Goal: Task Accomplishment & Management: Complete application form

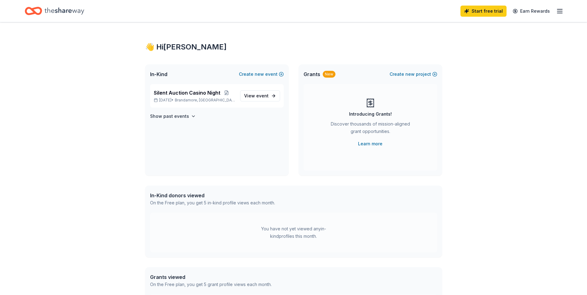
click at [39, 11] on icon "Home" at bounding box center [33, 11] width 17 height 15
click at [54, 12] on icon "Home" at bounding box center [65, 11] width 40 height 13
click at [166, 97] on div "Silent Auction Casino Night Nov 08, 2025 • Brandamore, PA" at bounding box center [194, 96] width 81 height 14
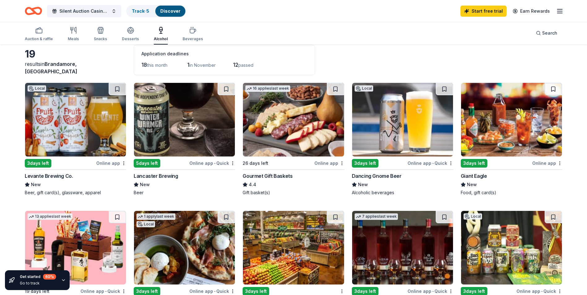
scroll to position [31, 0]
click at [202, 163] on div "Online app • Quick" at bounding box center [212, 164] width 46 height 8
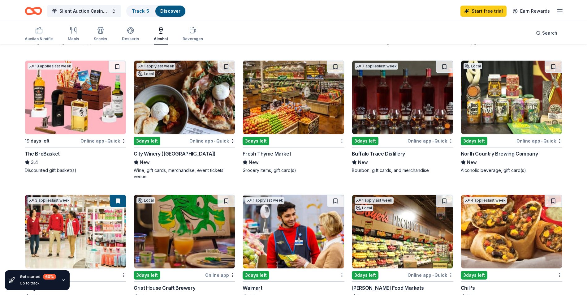
scroll to position [186, 0]
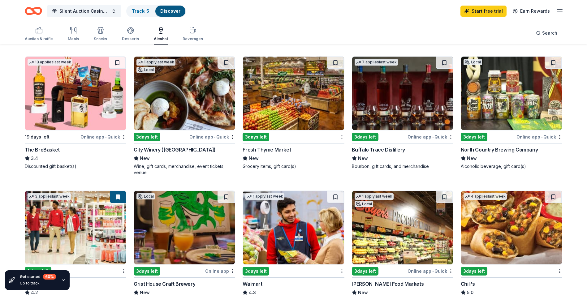
click at [48, 149] on div "The BroBasket" at bounding box center [42, 149] width 35 height 7
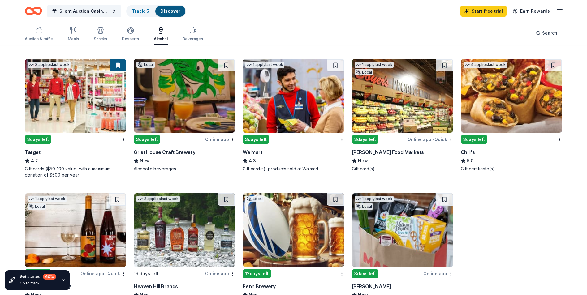
scroll to position [402, 0]
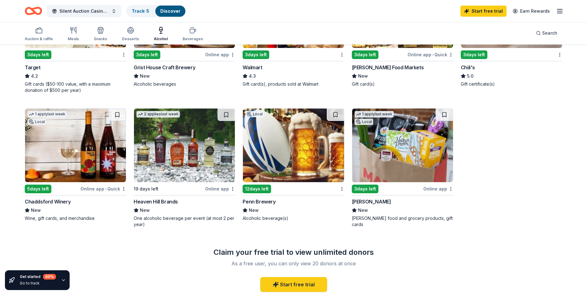
click at [96, 189] on div "Online app • Quick" at bounding box center [103, 189] width 46 height 8
click at [268, 201] on div "Penn Brewery" at bounding box center [259, 201] width 33 height 7
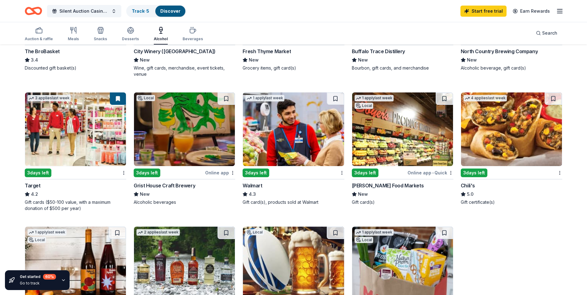
scroll to position [267, 0]
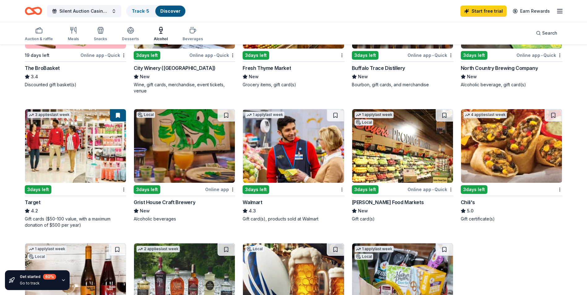
click at [504, 156] on img at bounding box center [511, 146] width 101 height 74
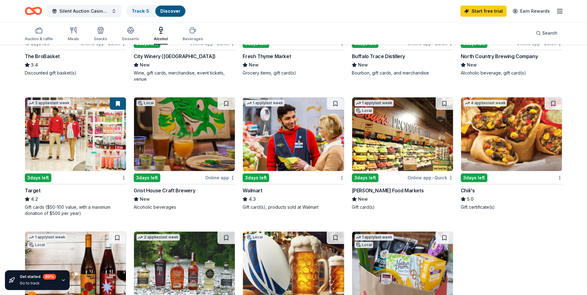
scroll to position [298, 0]
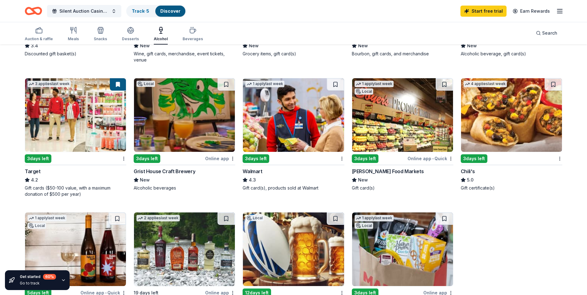
click at [472, 172] on div "Chili's" at bounding box center [468, 171] width 14 height 7
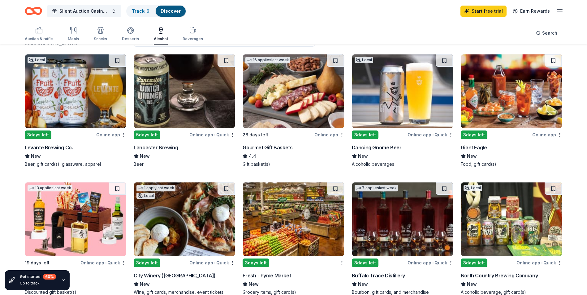
scroll to position [0, 0]
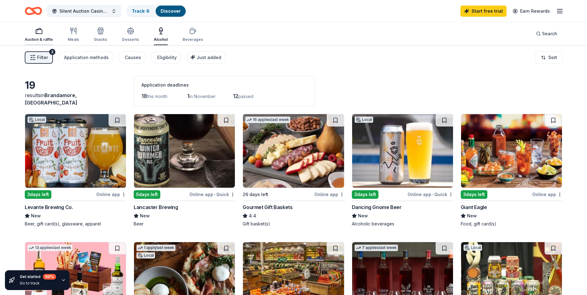
click at [44, 36] on div "Auction & raffle" at bounding box center [39, 34] width 28 height 15
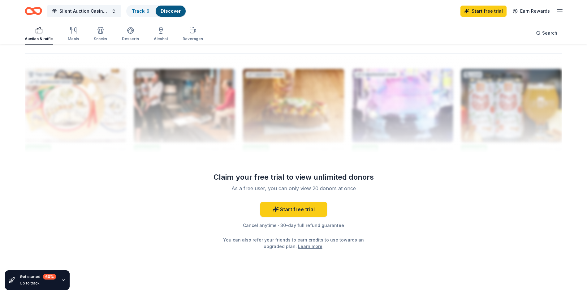
scroll to position [604, 0]
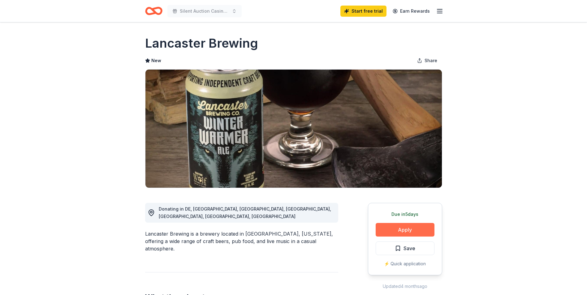
click at [399, 234] on button "Apply" at bounding box center [405, 230] width 59 height 14
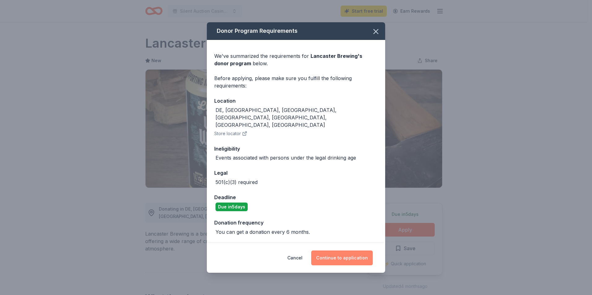
click at [358, 251] on button "Continue to application" at bounding box center [342, 258] width 62 height 15
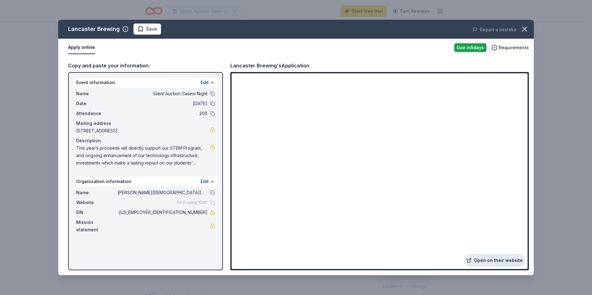
click at [494, 259] on link "Open on their website" at bounding box center [494, 260] width 61 height 12
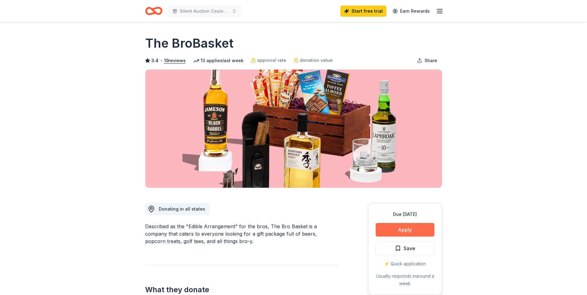
click at [413, 229] on button "Apply" at bounding box center [405, 230] width 59 height 14
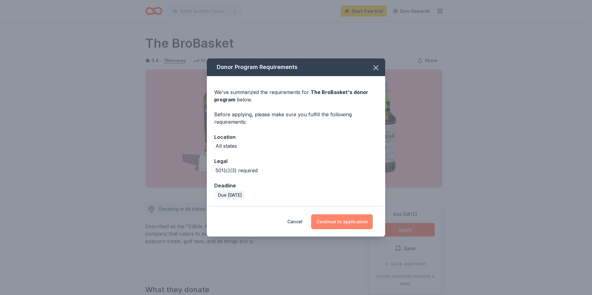
click at [344, 221] on button "Continue to application" at bounding box center [342, 221] width 62 height 15
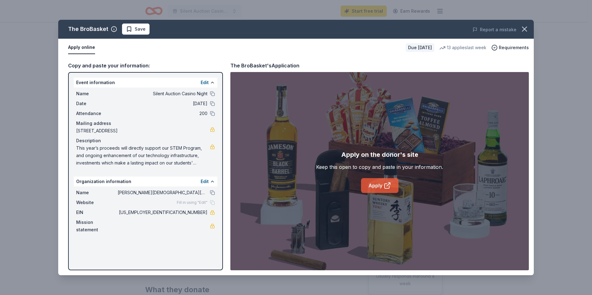
click at [383, 185] on link "Apply" at bounding box center [379, 185] width 37 height 15
click at [526, 29] on icon "button" at bounding box center [524, 29] width 9 height 9
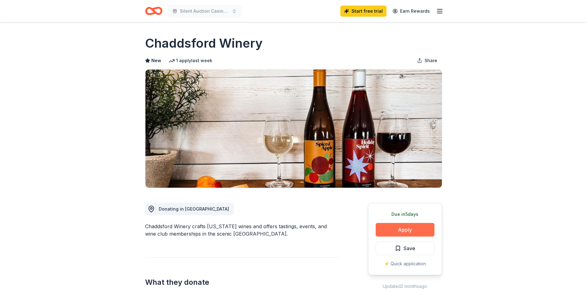
click at [401, 228] on button "Apply" at bounding box center [405, 230] width 59 height 14
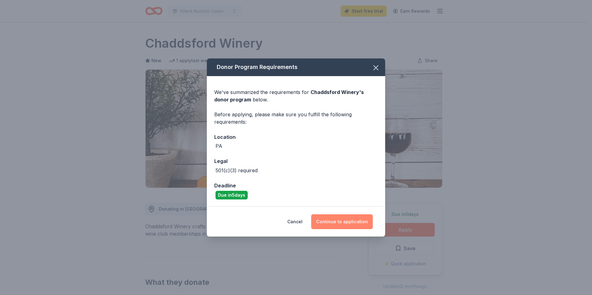
click at [347, 222] on button "Continue to application" at bounding box center [342, 221] width 62 height 15
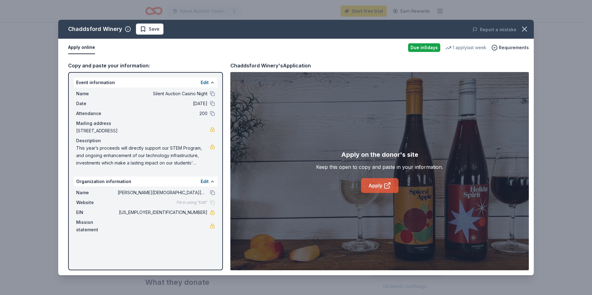
click at [378, 186] on link "Apply" at bounding box center [379, 185] width 37 height 15
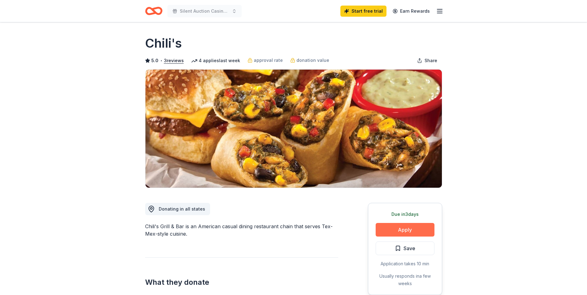
click at [413, 227] on button "Apply" at bounding box center [405, 230] width 59 height 14
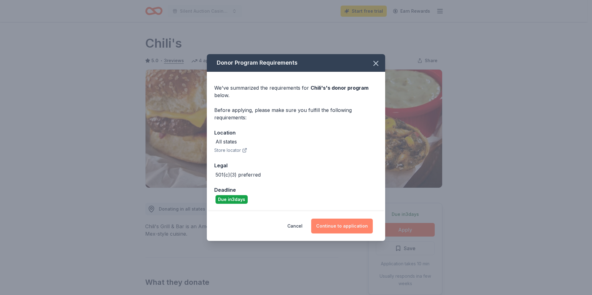
click at [351, 226] on button "Continue to application" at bounding box center [342, 226] width 62 height 15
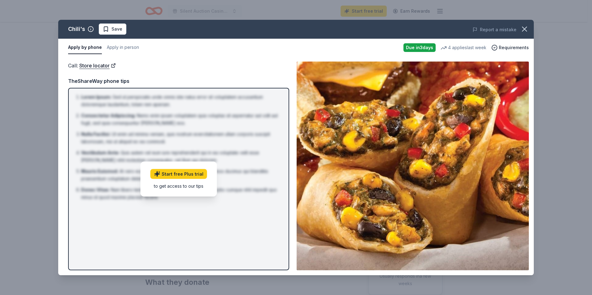
click at [427, 45] on div "Due [DATE]" at bounding box center [419, 47] width 32 height 9
click at [516, 44] on span "Requirements" at bounding box center [514, 47] width 30 height 7
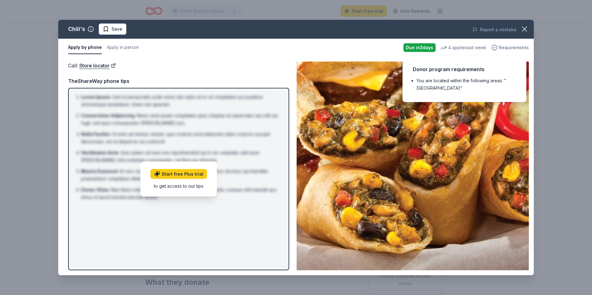
click at [497, 47] on icon "button" at bounding box center [494, 48] width 6 height 6
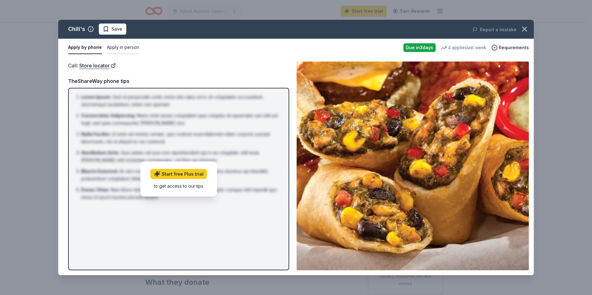
click at [120, 46] on button "Apply in person" at bounding box center [123, 47] width 32 height 13
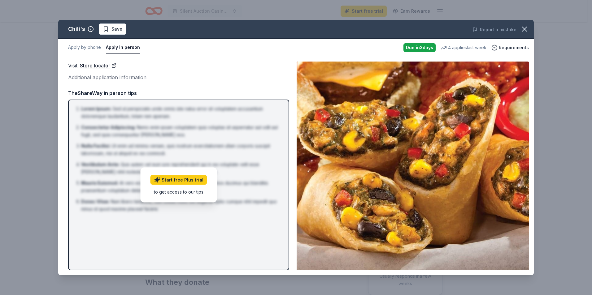
click at [124, 49] on button "Apply in person" at bounding box center [123, 47] width 34 height 13
click at [264, 88] on div "Visit : Store locator Additional application information TheShareWay in person …" at bounding box center [178, 166] width 221 height 209
click at [92, 48] on button "Apply by phone" at bounding box center [84, 47] width 33 height 13
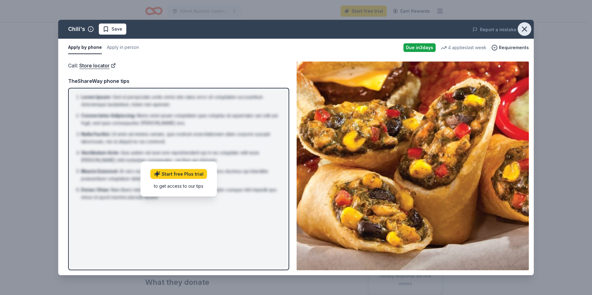
click at [528, 30] on icon "button" at bounding box center [524, 29] width 9 height 9
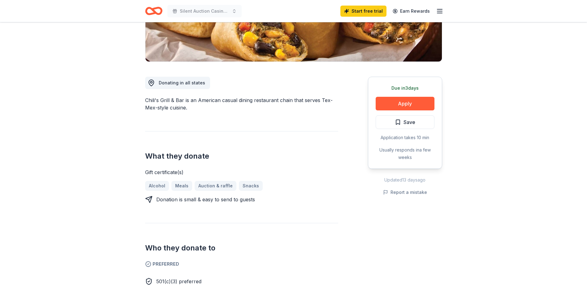
scroll to position [93, 0]
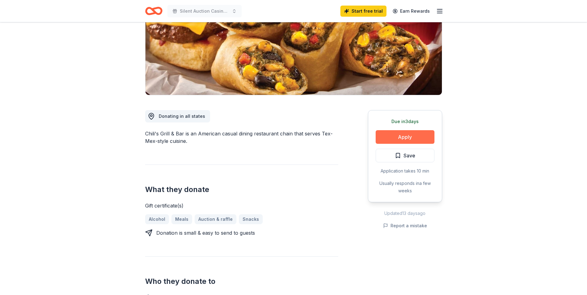
click at [412, 135] on button "Apply" at bounding box center [405, 137] width 59 height 14
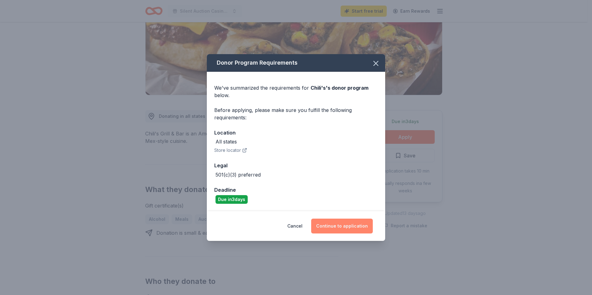
click at [353, 226] on button "Continue to application" at bounding box center [342, 226] width 62 height 15
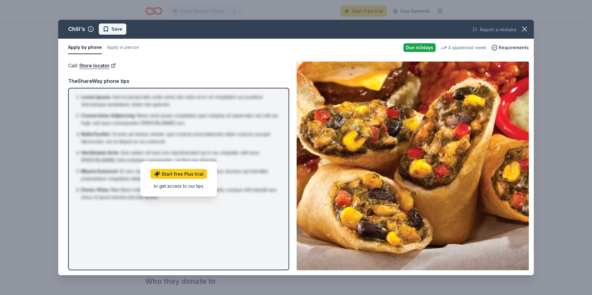
click at [114, 30] on span "Save" at bounding box center [116, 28] width 11 height 7
click at [188, 189] on div "to get access to our tips" at bounding box center [178, 186] width 57 height 6
click at [509, 48] on span "Requirements" at bounding box center [514, 47] width 30 height 7
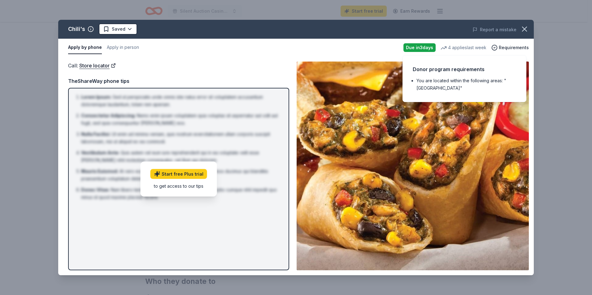
click at [475, 82] on li "You are located within the following areas: "[GEOGRAPHIC_DATA]"" at bounding box center [466, 84] width 100 height 15
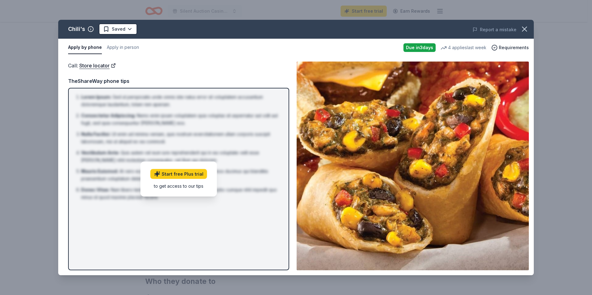
click at [420, 47] on div "Due [DATE]" at bounding box center [419, 47] width 32 height 9
click at [461, 47] on div "4 applies last week" at bounding box center [463, 47] width 46 height 7
click at [197, 175] on link "Start free Plus trial" at bounding box center [178, 174] width 57 height 10
click at [529, 26] on button "button" at bounding box center [524, 29] width 14 height 14
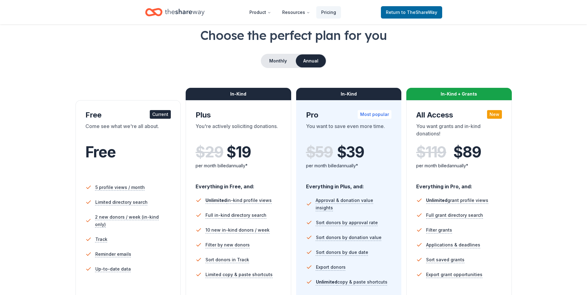
scroll to position [31, 0]
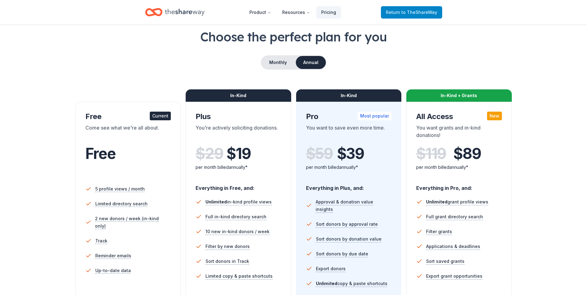
click at [415, 17] on link "Return to TheShareWay" at bounding box center [411, 12] width 61 height 12
click at [409, 13] on span "to TheShareWay" at bounding box center [419, 12] width 36 height 5
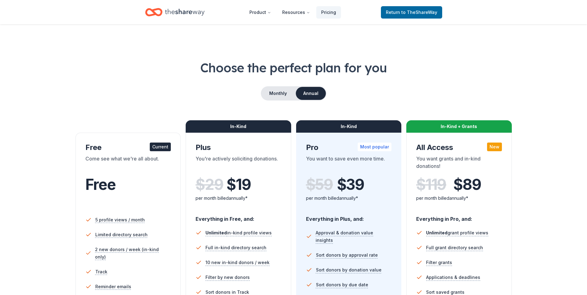
scroll to position [31, 0]
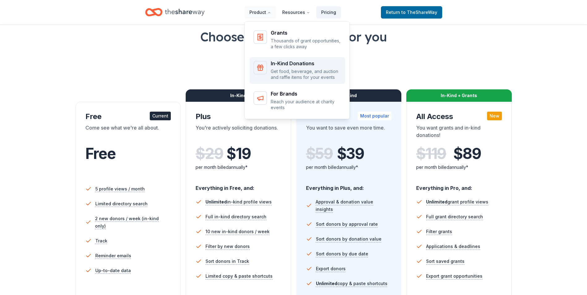
click at [284, 67] on div "In-Kind Donations Get food, beverage, and auction and raffle items for your eve…" at bounding box center [306, 70] width 71 height 19
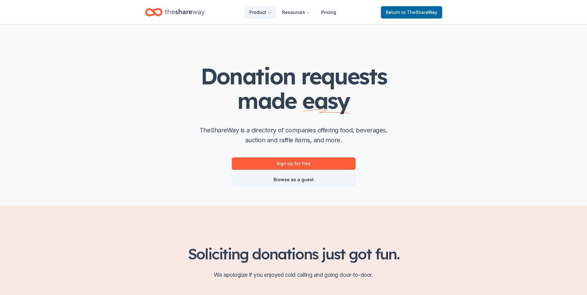
click at [291, 183] on link "Browse as a guest" at bounding box center [294, 180] width 124 height 12
click at [302, 180] on link "Browse as a guest" at bounding box center [294, 180] width 124 height 12
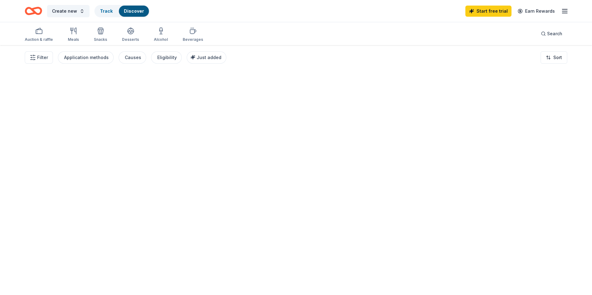
click at [420, 9] on div "Create new Track Discover Start free trial Earn Rewards" at bounding box center [296, 11] width 542 height 15
